Goal: Book appointment/travel/reservation

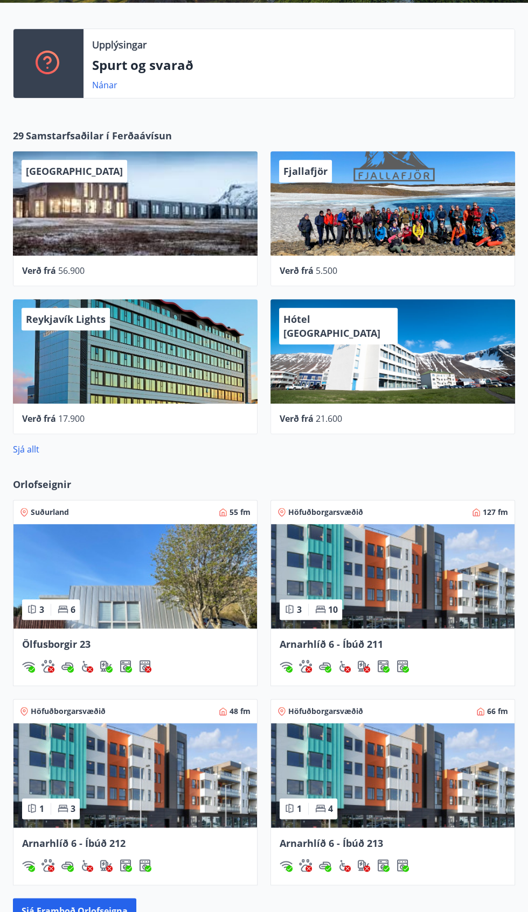
scroll to position [227, 0]
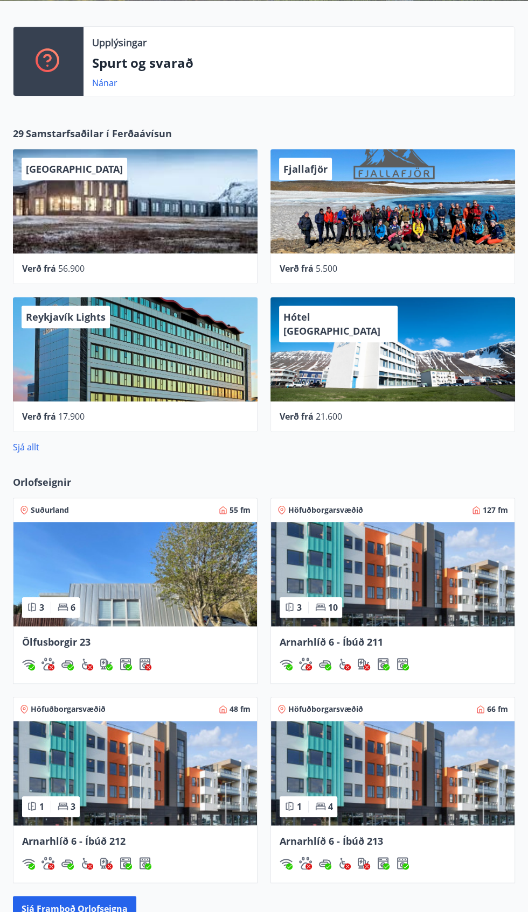
click at [405, 617] on img at bounding box center [392, 574] width 243 height 104
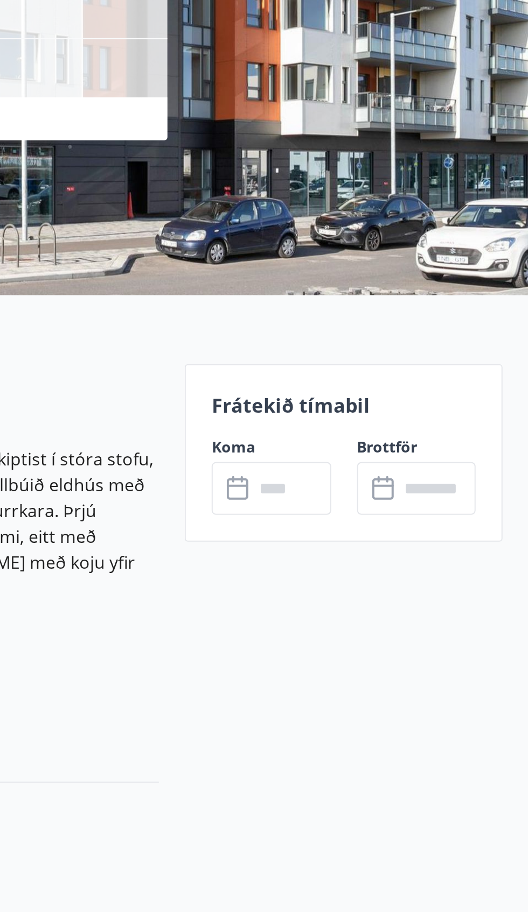
click at [446, 416] on div "​ ​" at bounding box center [471, 419] width 59 height 26
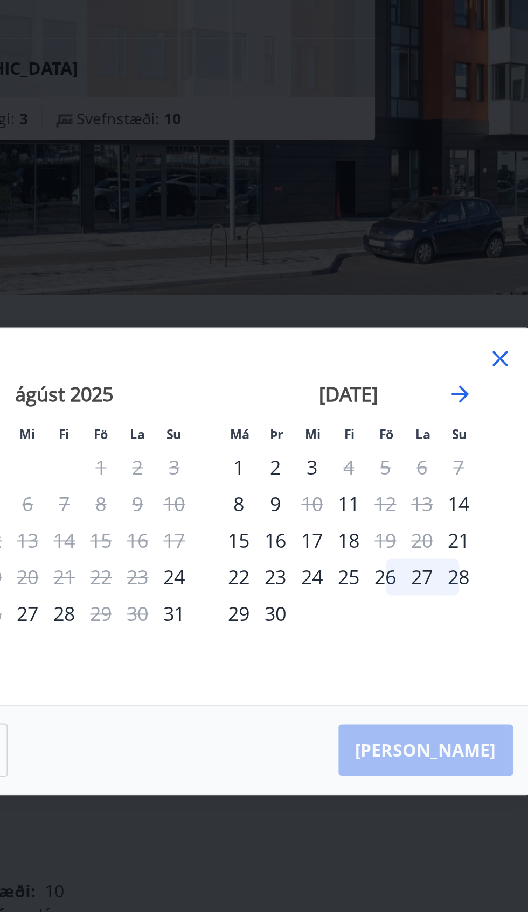
click at [319, 418] on div "3" at bounding box center [316, 409] width 18 height 18
click at [320, 418] on div "3" at bounding box center [316, 409] width 18 height 18
click at [315, 418] on div "3" at bounding box center [316, 409] width 18 height 18
click at [397, 573] on div "[PERSON_NAME]" at bounding box center [263, 551] width 321 height 44
click at [315, 418] on div "3" at bounding box center [316, 409] width 18 height 18
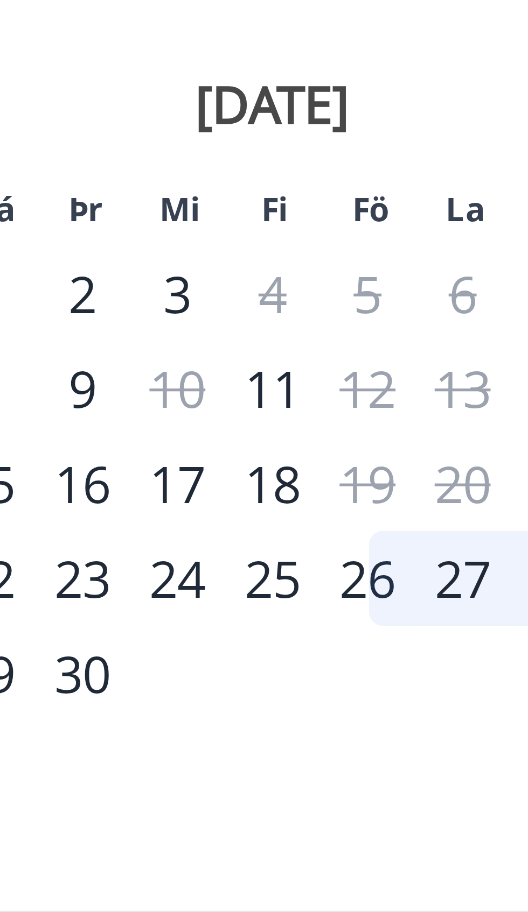
click at [318, 418] on div "3" at bounding box center [316, 409] width 18 height 18
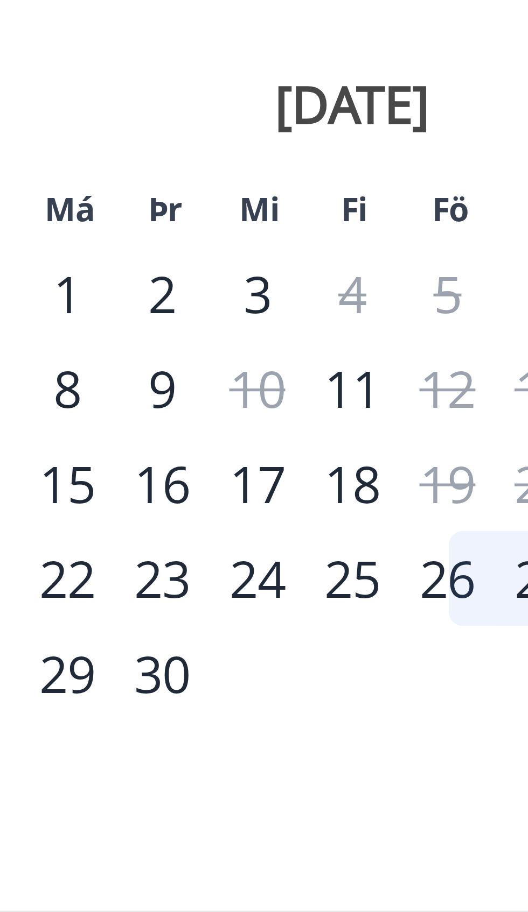
click at [297, 418] on div "2" at bounding box center [298, 409] width 18 height 18
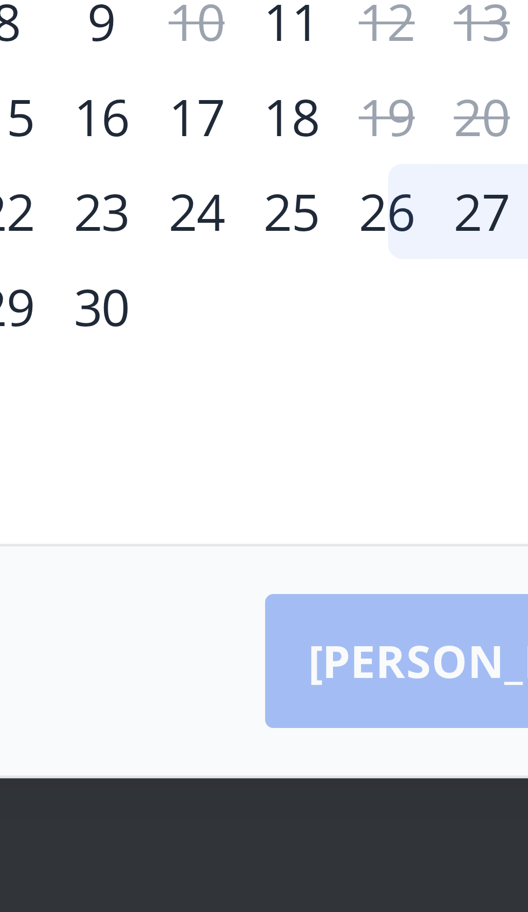
click at [300, 468] on div "23" at bounding box center [298, 464] width 18 height 18
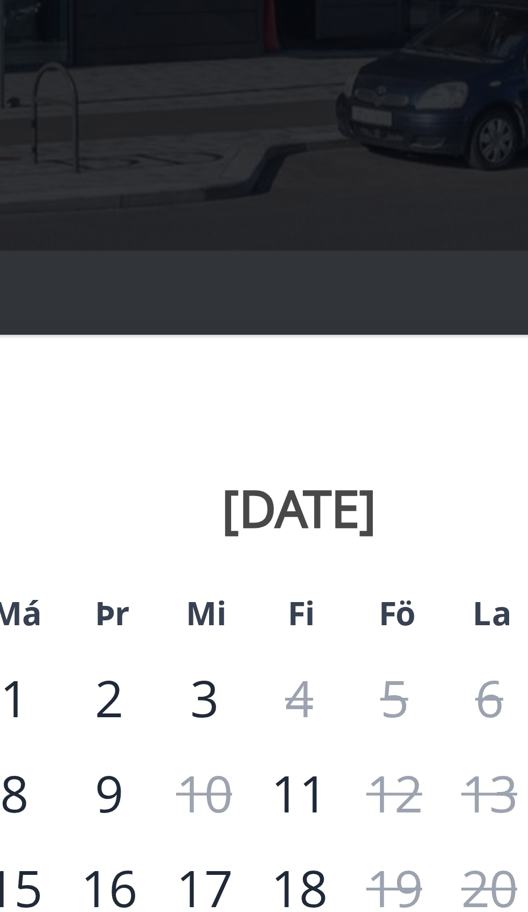
click at [300, 409] on div "2" at bounding box center [298, 409] width 18 height 18
click at [303, 413] on div "2" at bounding box center [298, 409] width 18 height 18
click at [315, 412] on div "3" at bounding box center [316, 409] width 18 height 18
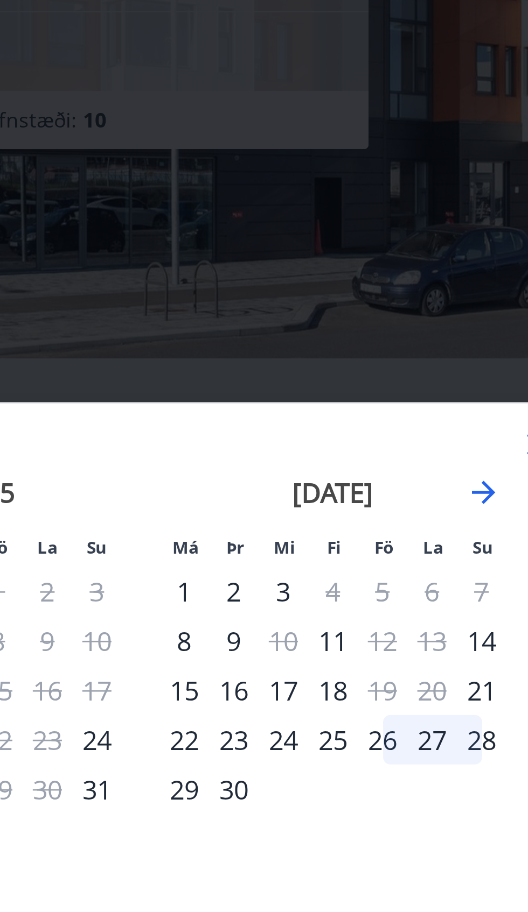
click at [316, 411] on div "3" at bounding box center [316, 409] width 18 height 18
click at [300, 410] on div "2" at bounding box center [298, 409] width 18 height 18
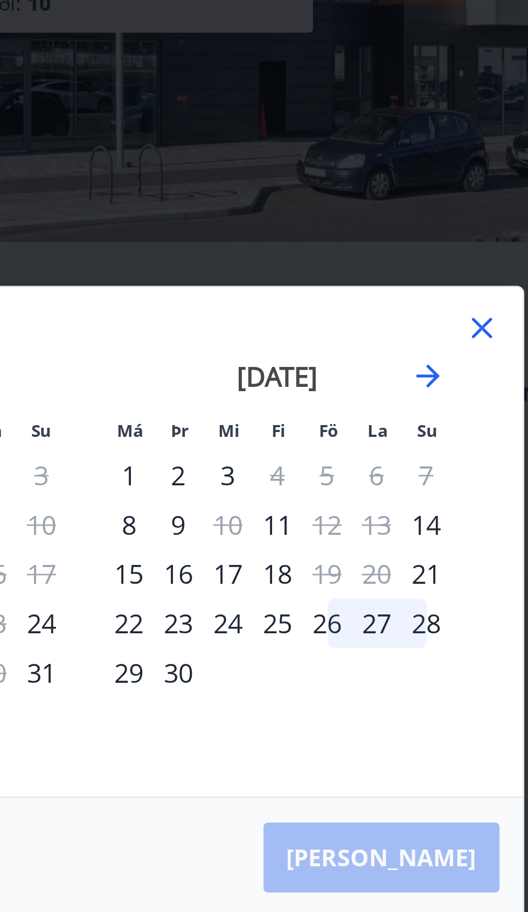
click at [303, 418] on div "2" at bounding box center [298, 409] width 18 height 18
click at [299, 418] on div "2" at bounding box center [298, 409] width 18 height 18
click at [318, 418] on div "3" at bounding box center [316, 409] width 18 height 18
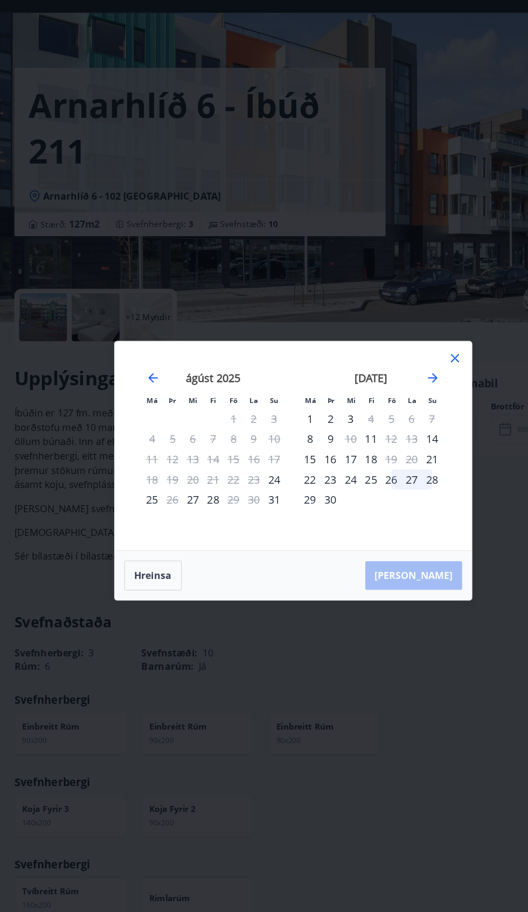
scroll to position [1, 0]
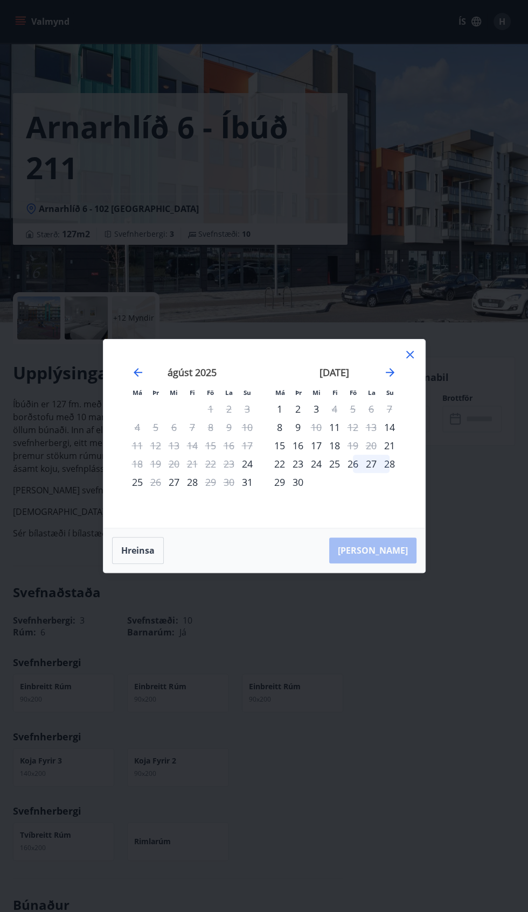
click at [276, 728] on div "Má Þr Mi Fi Fö La Su Má Þr Mi Fi Fö La Su [DATE] 1 2 3 4 5 6 7 8 9 10 11 12 13 …" at bounding box center [264, 456] width 528 height 912
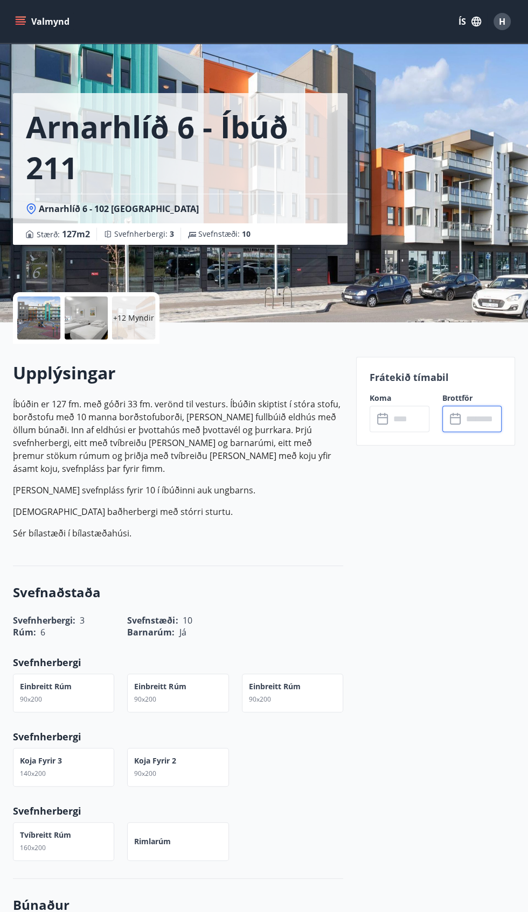
click at [473, 409] on input "text" at bounding box center [481, 419] width 39 height 26
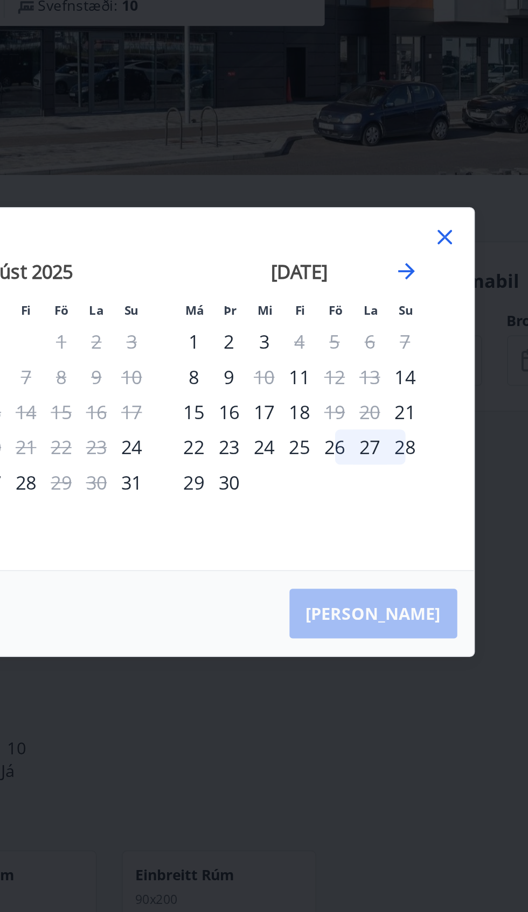
click at [300, 418] on div "2" at bounding box center [298, 409] width 18 height 18
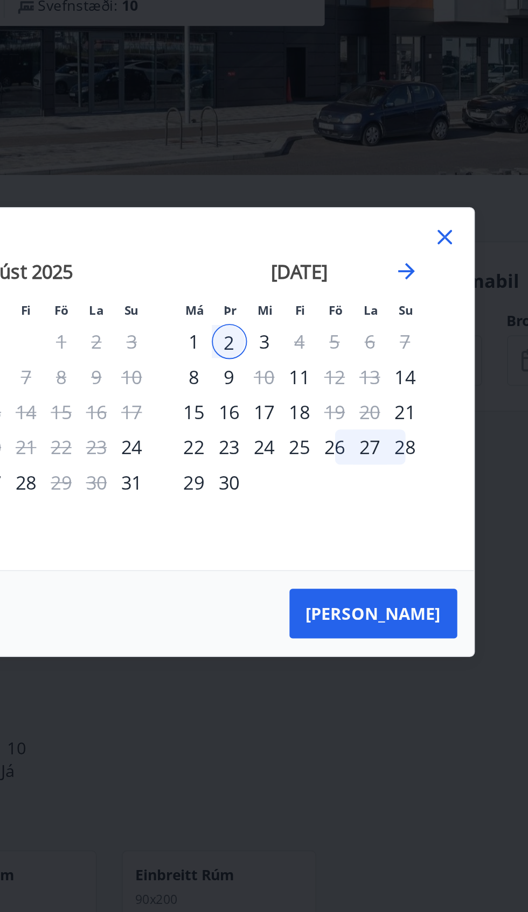
click at [320, 418] on div "3" at bounding box center [316, 409] width 18 height 18
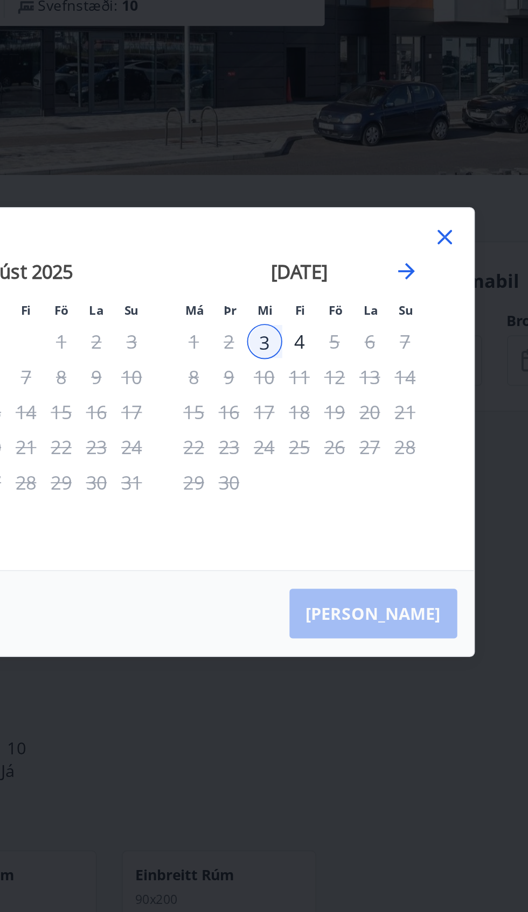
click at [276, 418] on div "1" at bounding box center [279, 409] width 18 height 18
click at [409, 356] on icon at bounding box center [410, 355] width 2 height 2
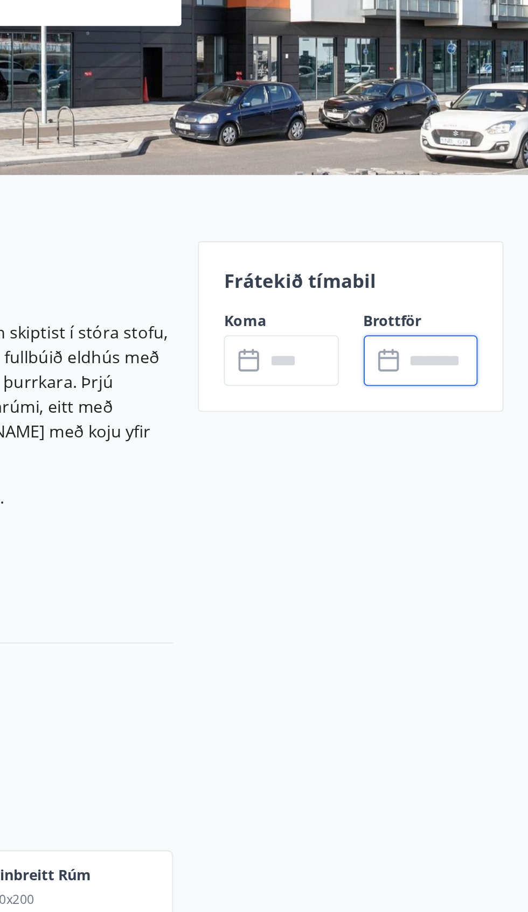
click at [465, 421] on input "text" at bounding box center [481, 419] width 39 height 26
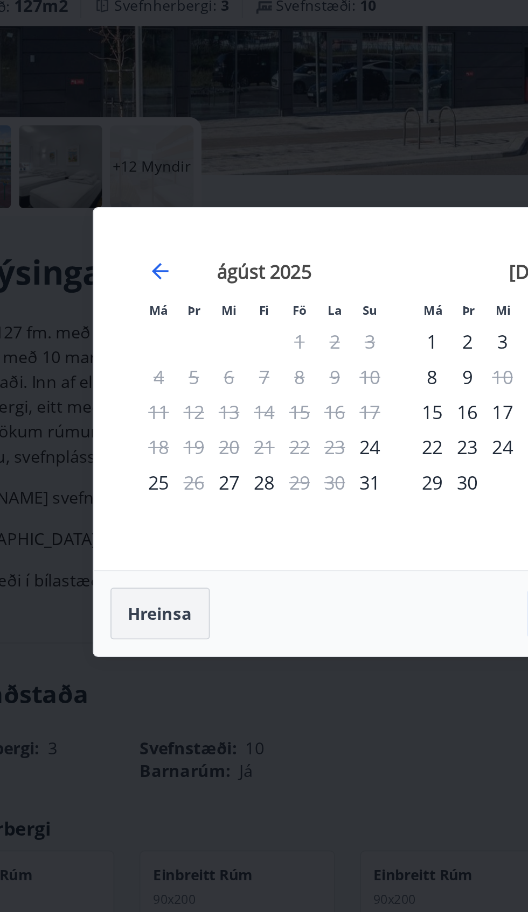
click at [134, 564] on button "Hreinsa" at bounding box center [138, 550] width 52 height 27
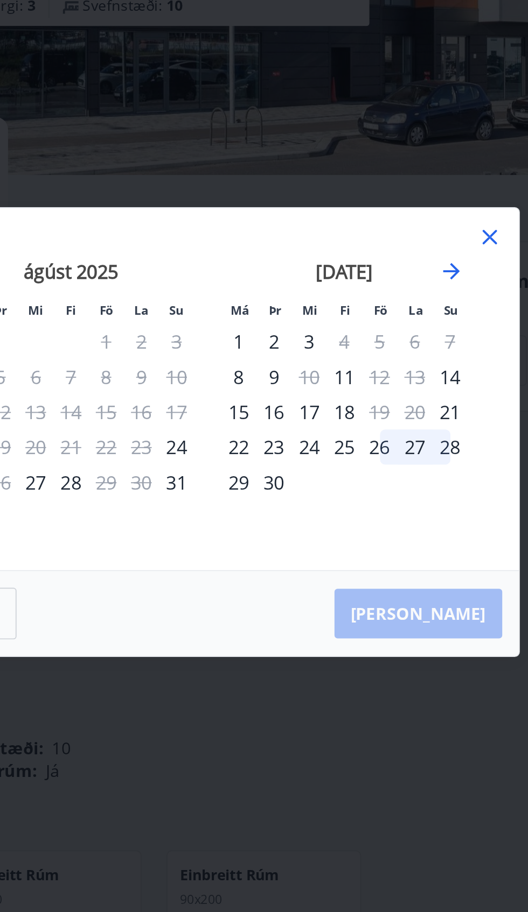
click at [297, 418] on div "2" at bounding box center [298, 409] width 18 height 18
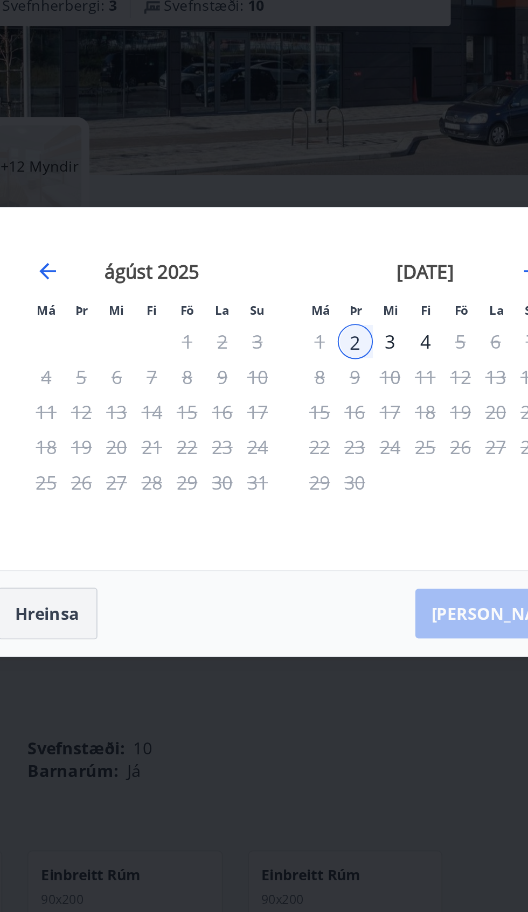
click at [145, 564] on button "Hreinsa" at bounding box center [138, 550] width 52 height 27
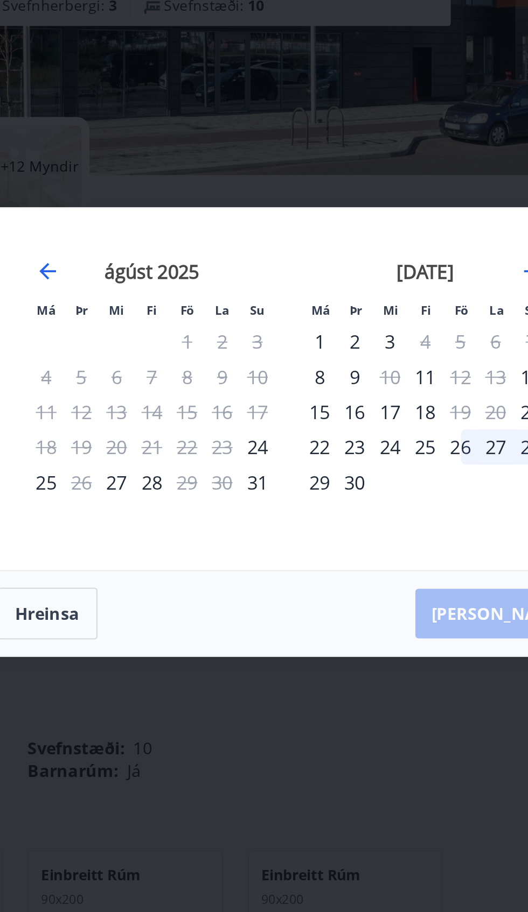
click at [315, 418] on div "3" at bounding box center [316, 409] width 18 height 18
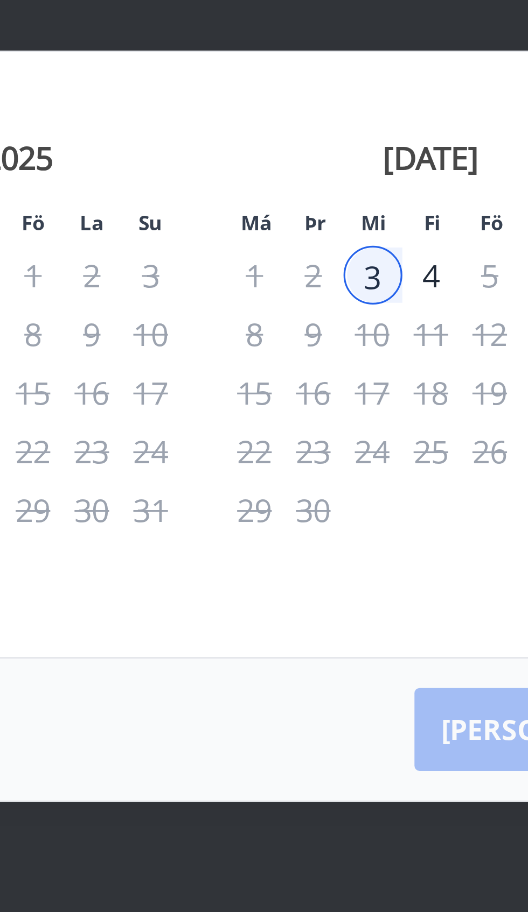
click at [285, 418] on div "1" at bounding box center [279, 409] width 18 height 18
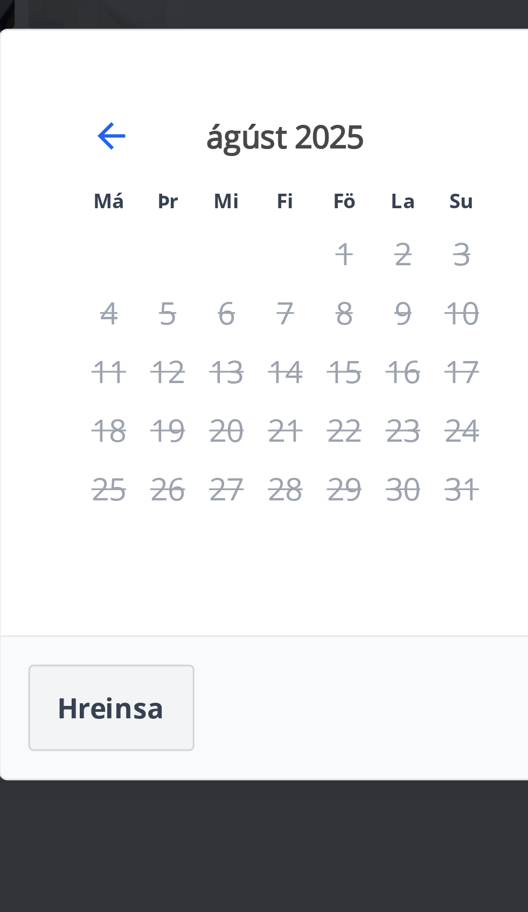
click at [143, 564] on button "Hreinsa" at bounding box center [138, 550] width 52 height 27
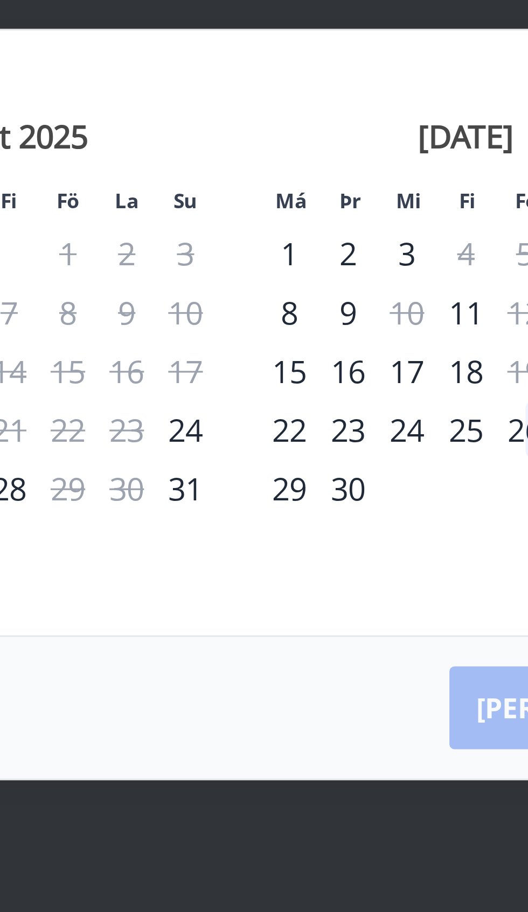
click at [318, 418] on div "3" at bounding box center [316, 409] width 18 height 18
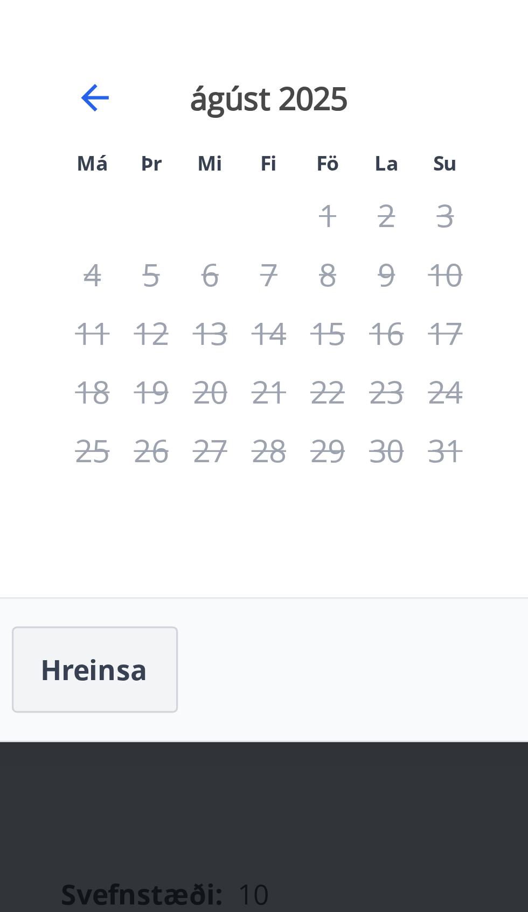
click at [140, 564] on button "Hreinsa" at bounding box center [138, 550] width 52 height 27
click at [142, 564] on button "Hreinsa" at bounding box center [138, 550] width 52 height 27
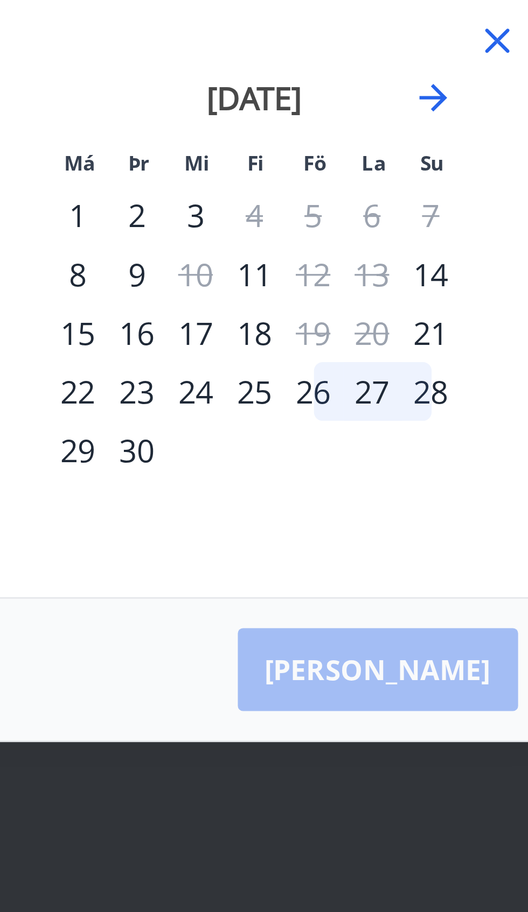
click at [300, 418] on div "2" at bounding box center [298, 409] width 18 height 18
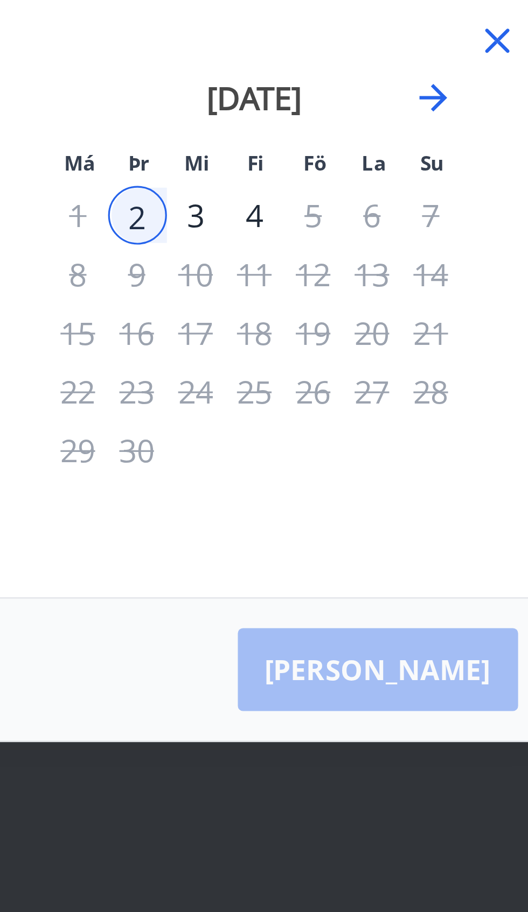
click at [314, 418] on div "3" at bounding box center [316, 409] width 18 height 18
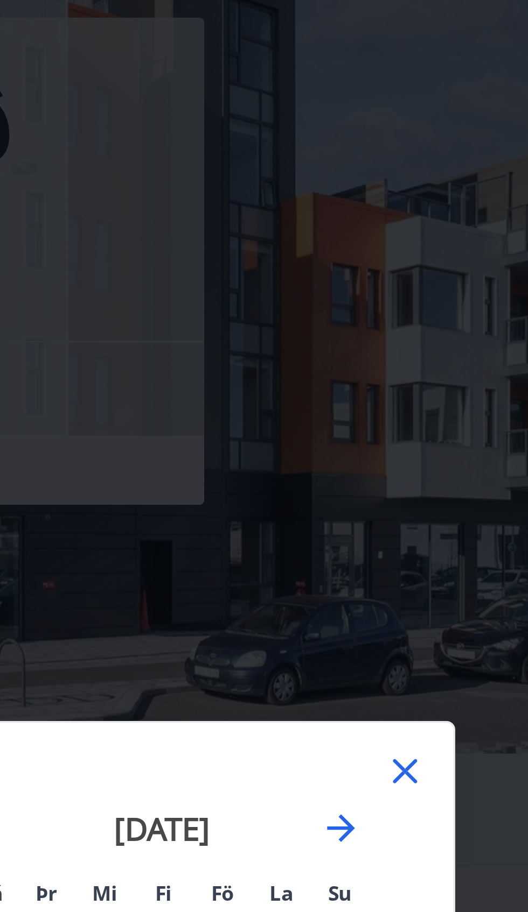
click at [409, 325] on icon at bounding box center [409, 327] width 13 height 13
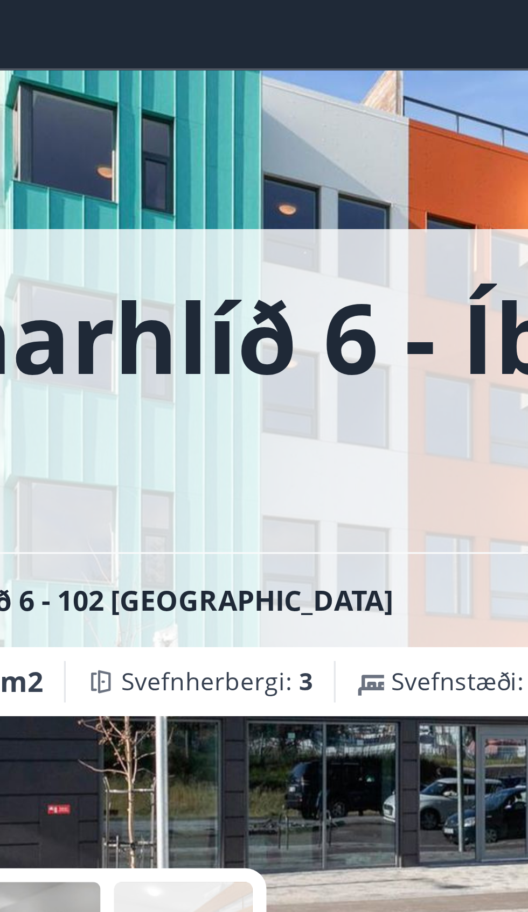
scroll to position [0, 0]
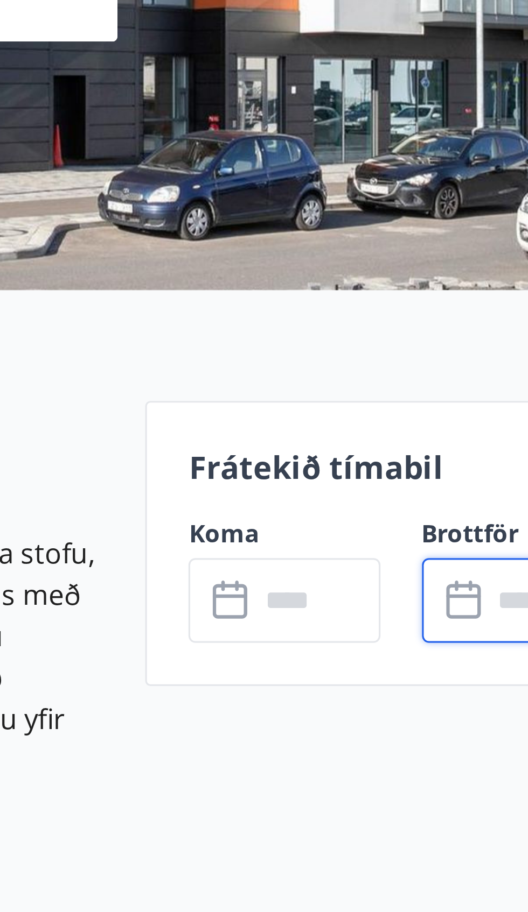
click at [406, 412] on input "text" at bounding box center [409, 419] width 39 height 26
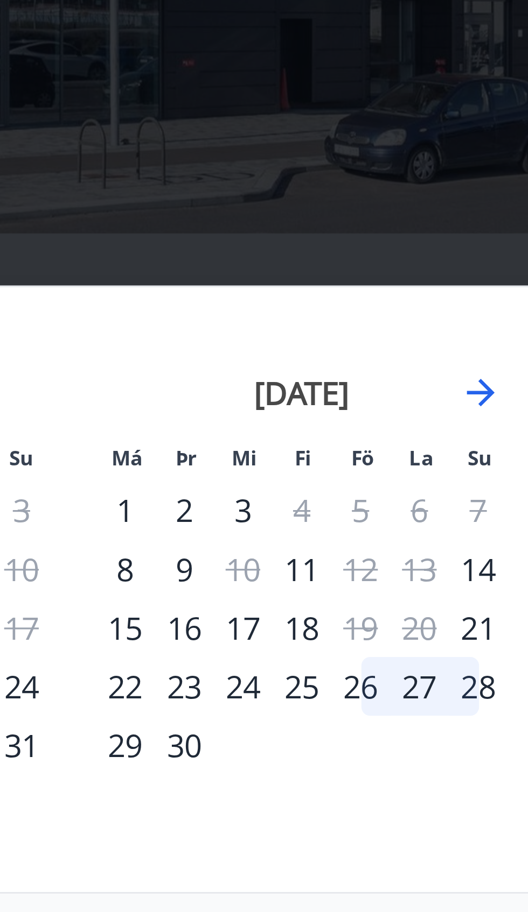
click at [299, 418] on div "2" at bounding box center [298, 409] width 18 height 18
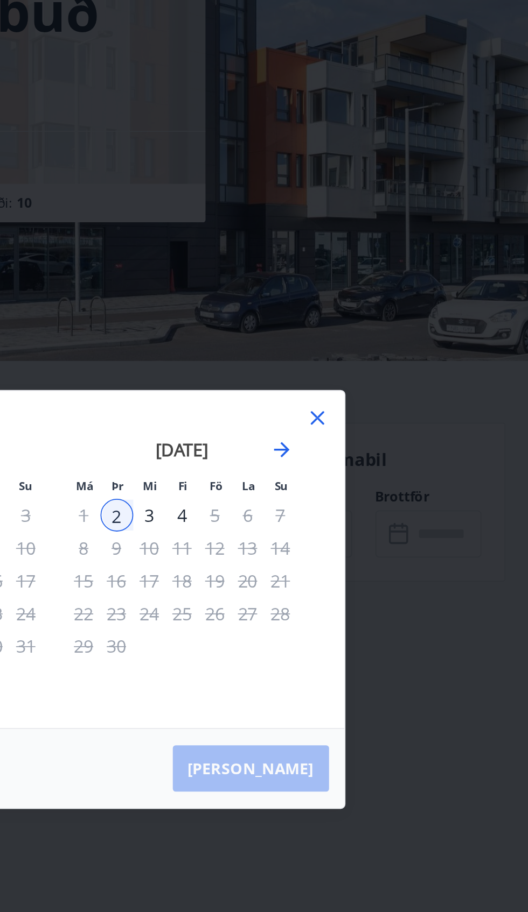
click at [416, 423] on div "Má Þr Mi Fi Fö La Su Má Þr Mi Fi Fö La Su [DATE] 1 2 3 4 5 6 7 8 9 10 11 12 13 …" at bounding box center [263, 434] width 321 height 188
click at [414, 361] on icon at bounding box center [409, 354] width 13 height 13
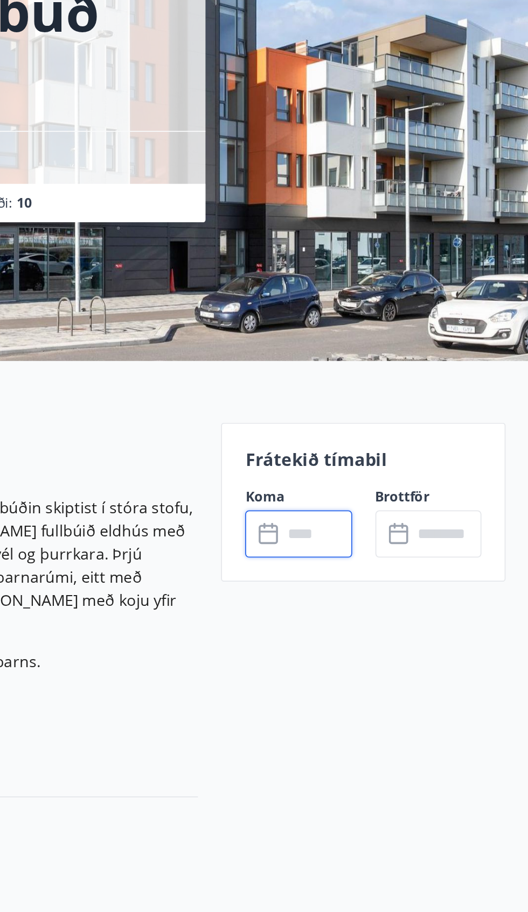
click at [405, 418] on input "text" at bounding box center [409, 419] width 39 height 26
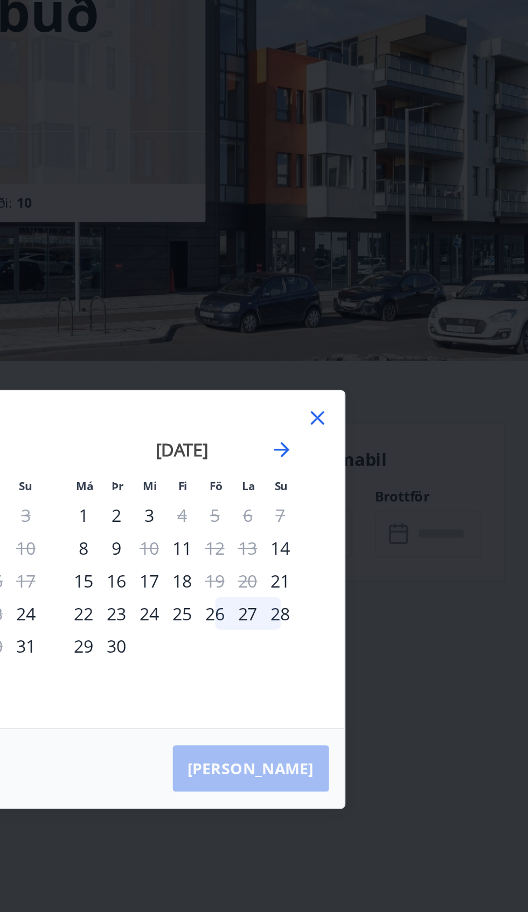
click at [315, 418] on div "3" at bounding box center [316, 409] width 18 height 18
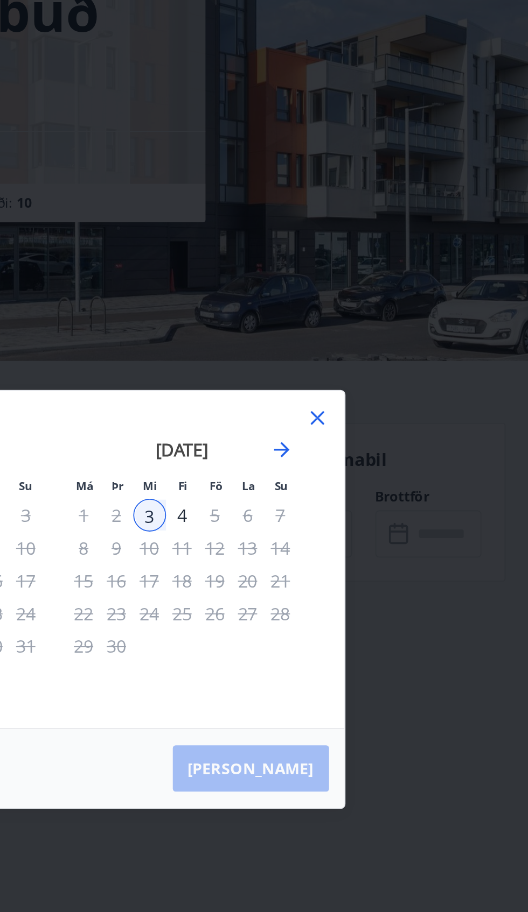
click at [278, 418] on div "1" at bounding box center [279, 409] width 18 height 18
click at [277, 418] on div "1" at bounding box center [279, 409] width 18 height 18
click at [278, 418] on div "1" at bounding box center [279, 409] width 18 height 18
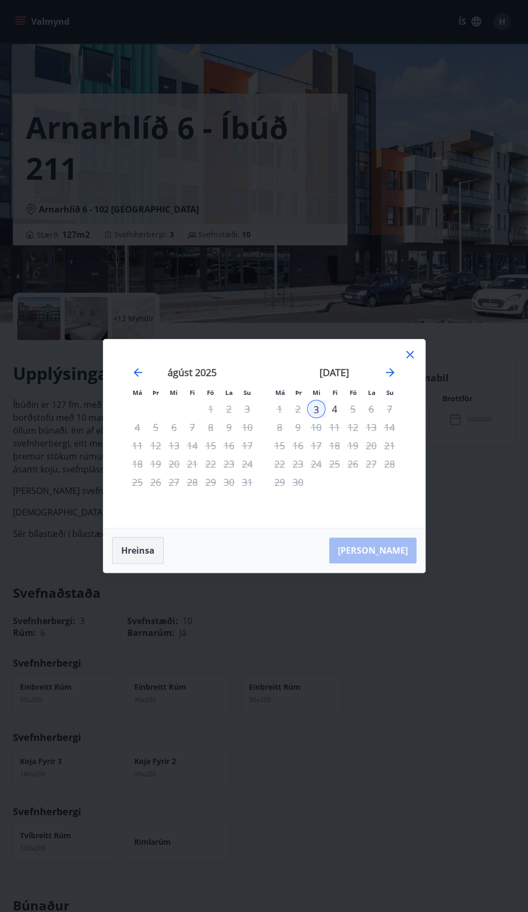
click at [140, 564] on button "Hreinsa" at bounding box center [138, 550] width 52 height 27
